Goal: Navigation & Orientation: Find specific page/section

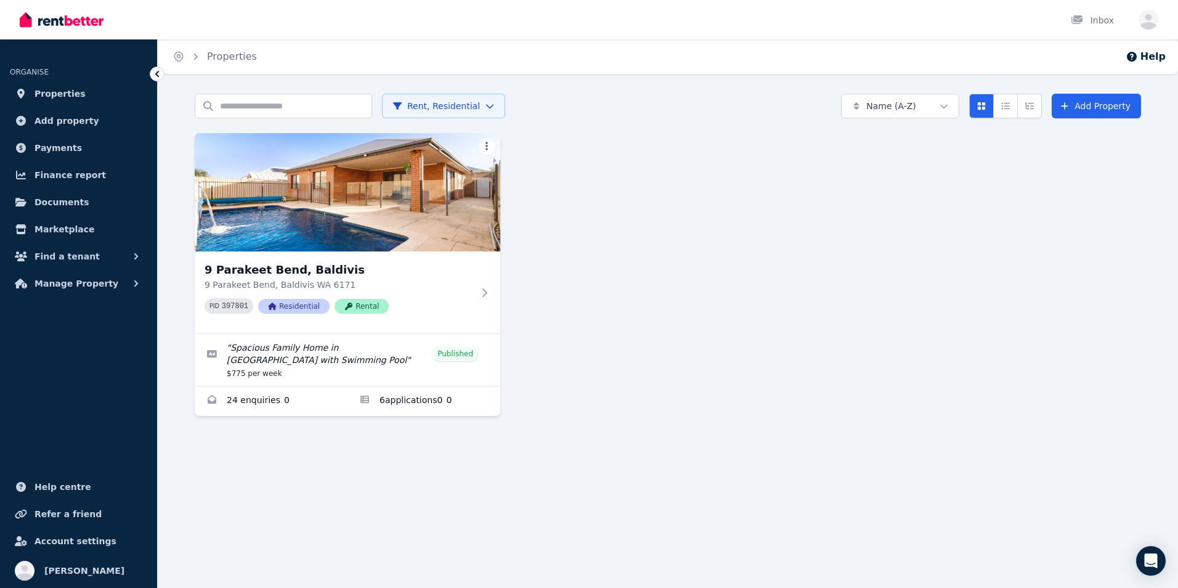
click at [83, 81] on ul "ORGANISE Properties Add property Payments Finance report Documents Marketplace …" at bounding box center [78, 174] width 157 height 244
click at [67, 90] on span "Properties" at bounding box center [59, 93] width 51 height 15
click at [91, 256] on button "Find a tenant" at bounding box center [78, 256] width 137 height 25
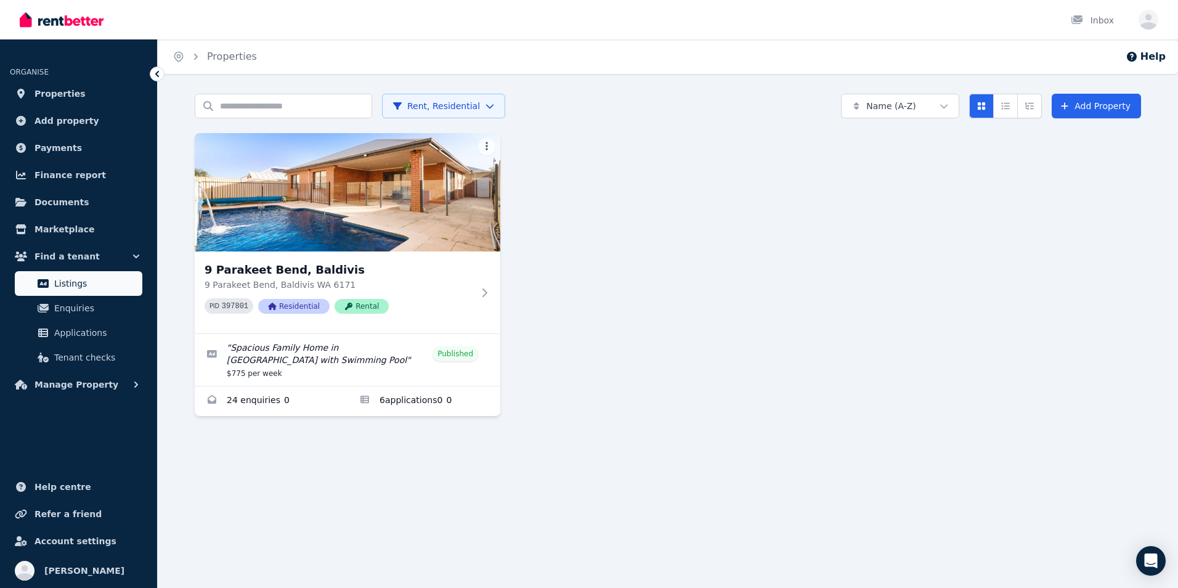
click at [71, 286] on span "Listings" at bounding box center [95, 283] width 83 height 15
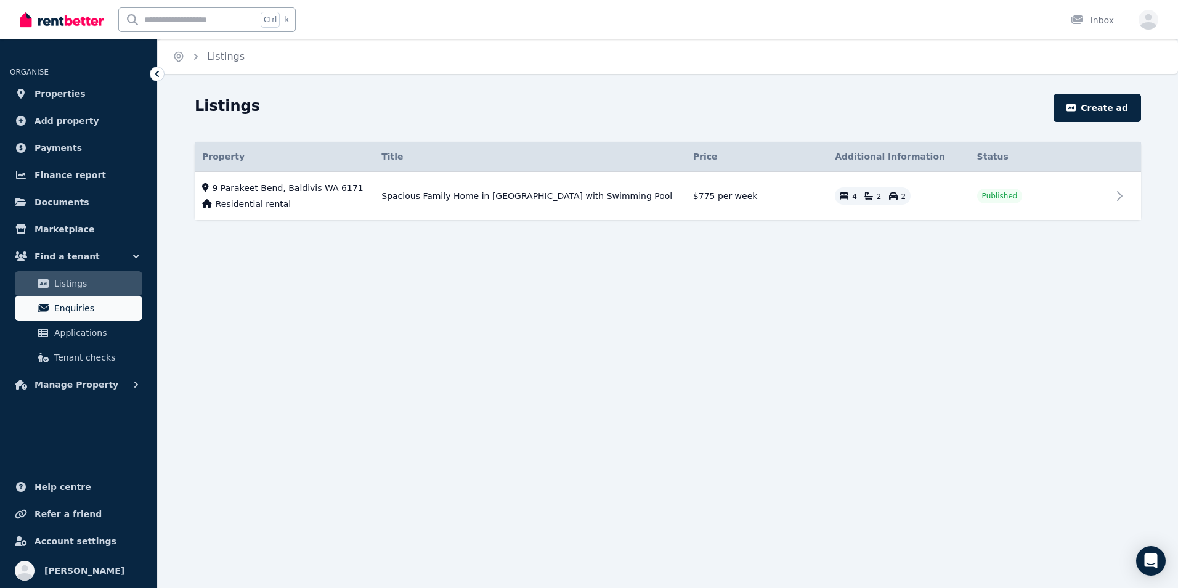
click at [62, 311] on span "Enquiries" at bounding box center [95, 308] width 83 height 15
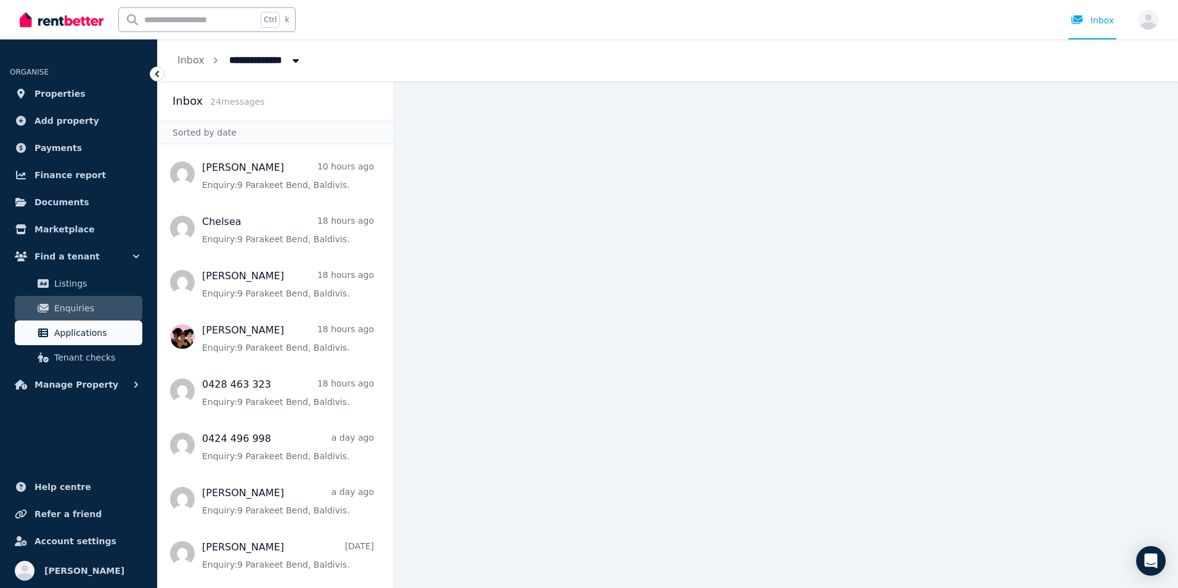
click at [64, 333] on span "Applications" at bounding box center [95, 332] width 83 height 15
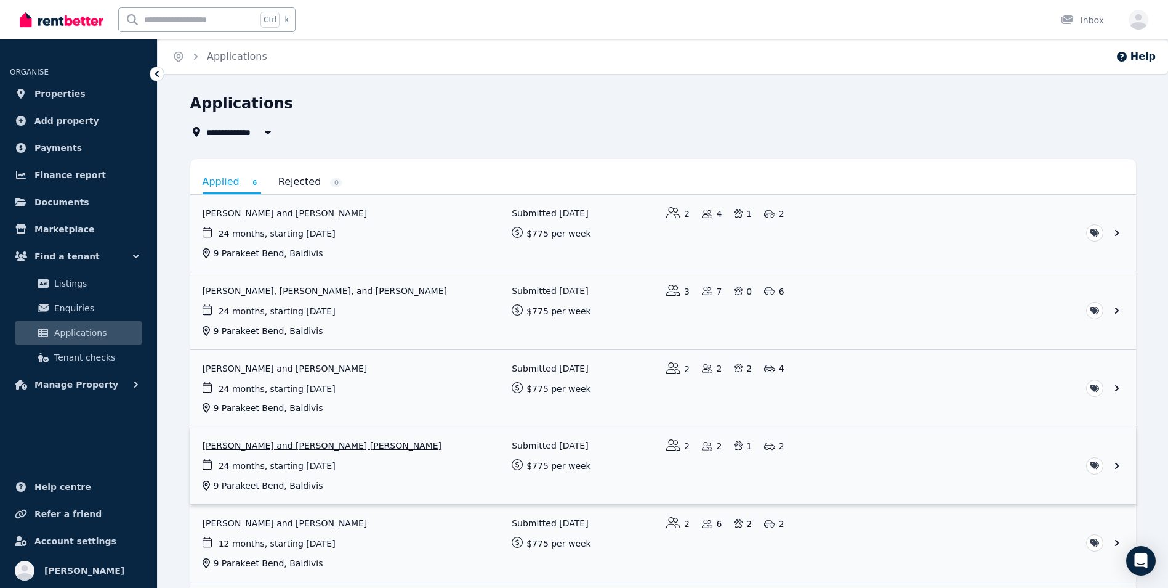
click at [318, 461] on link "View application: Fiona Elliot and ROSS MACGREGOR ELLIOT" at bounding box center [663, 465] width 946 height 77
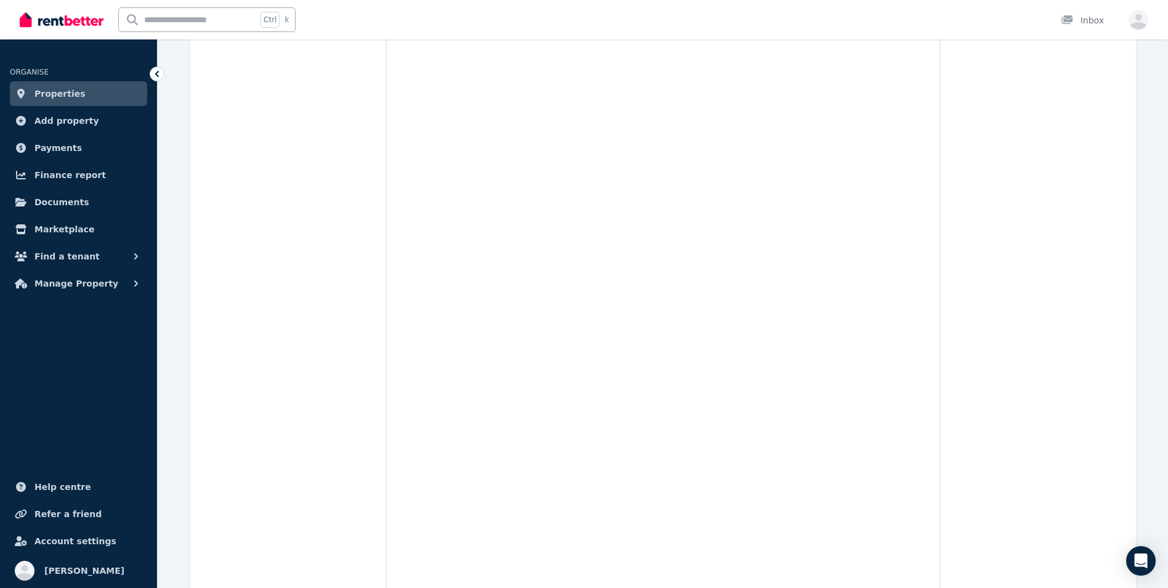
scroll to position [8349, 0]
click at [110, 88] on link "Properties" at bounding box center [78, 93] width 137 height 25
